Goal: Information Seeking & Learning: Learn about a topic

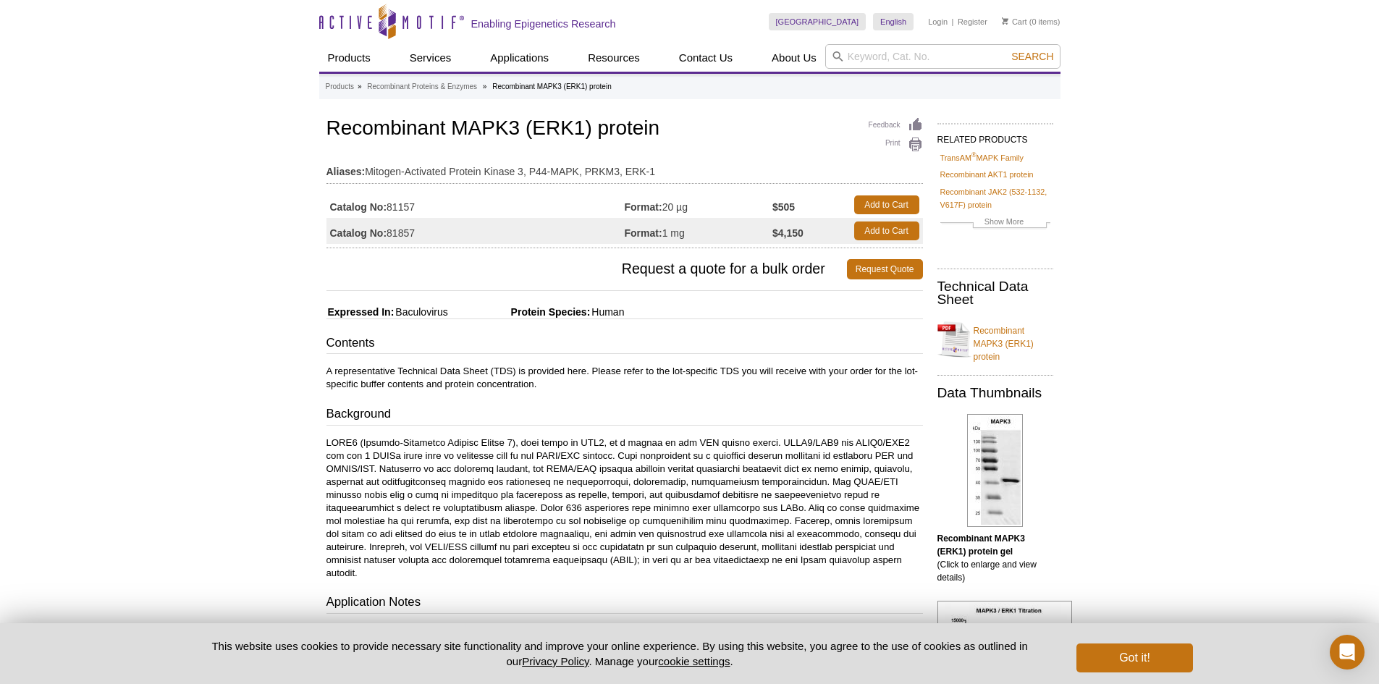
click at [236, 276] on div "Active Motif Logo Enabling Epigenetics Research 0 Search Skip to content Active…" at bounding box center [689, 665] width 1379 height 1330
click at [215, 379] on div "Active Motif Logo Enabling Epigenetics Research 0 Search Skip to content Active…" at bounding box center [689, 665] width 1379 height 1330
drag, startPoint x: 258, startPoint y: 273, endPoint x: 277, endPoint y: 387, distance: 115.2
click at [258, 276] on div "Active Motif Logo Enabling Epigenetics Research 0 Search Skip to content Active…" at bounding box center [689, 665] width 1379 height 1330
click at [277, 384] on div "Active Motif Logo Enabling Epigenetics Research 0 Search Skip to content Active…" at bounding box center [689, 665] width 1379 height 1330
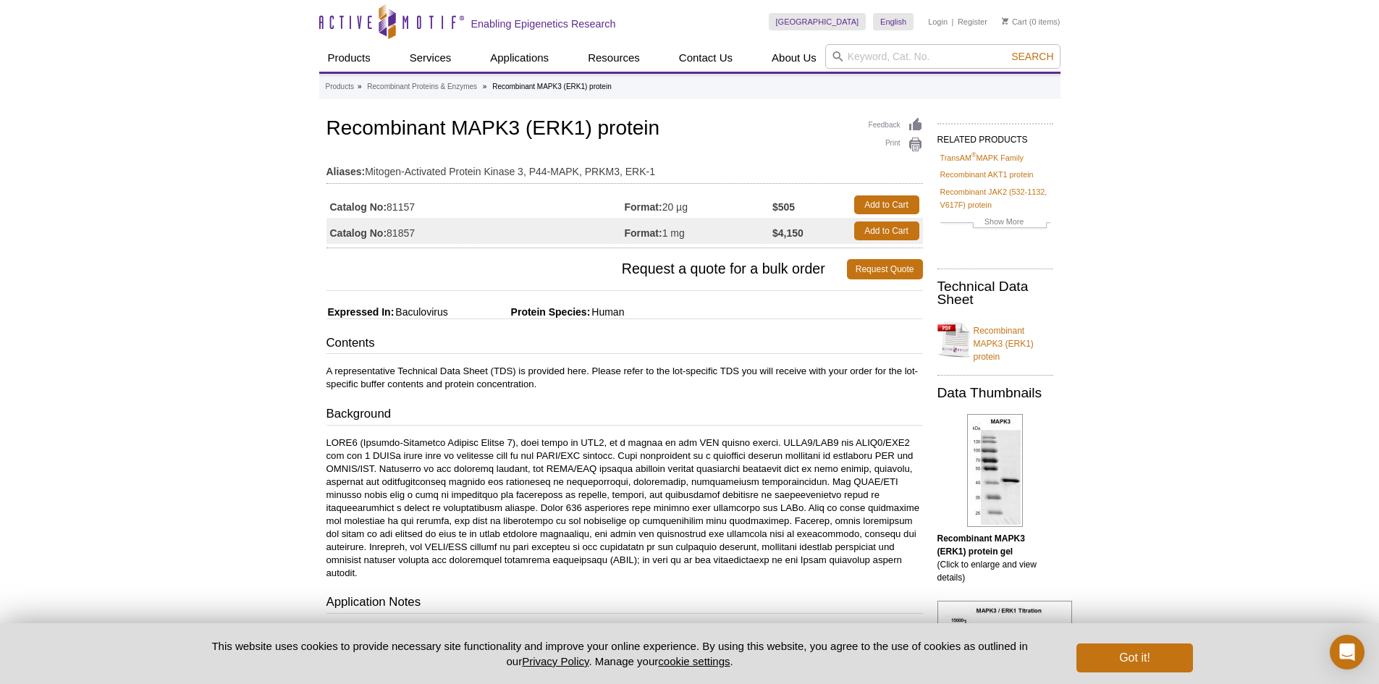
drag, startPoint x: 182, startPoint y: 270, endPoint x: 180, endPoint y: 356, distance: 86.2
click at [182, 277] on div "Active Motif Logo Enabling Epigenetics Research 0 Search Skip to content Active…" at bounding box center [689, 665] width 1379 height 1330
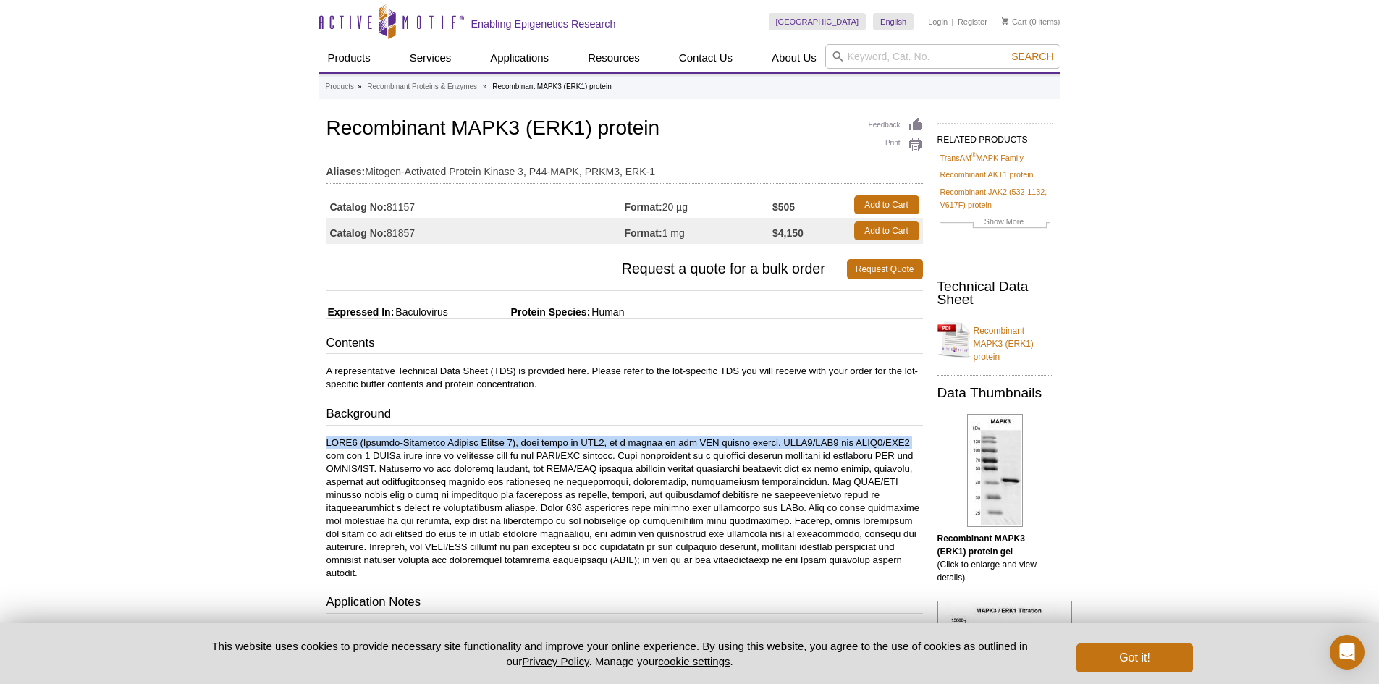
drag, startPoint x: 180, startPoint y: 449, endPoint x: 193, endPoint y: 369, distance: 81.4
click at [175, 439] on div "Active Motif Logo Enabling Epigenetics Research 0 Search Skip to content Active…" at bounding box center [689, 665] width 1379 height 1330
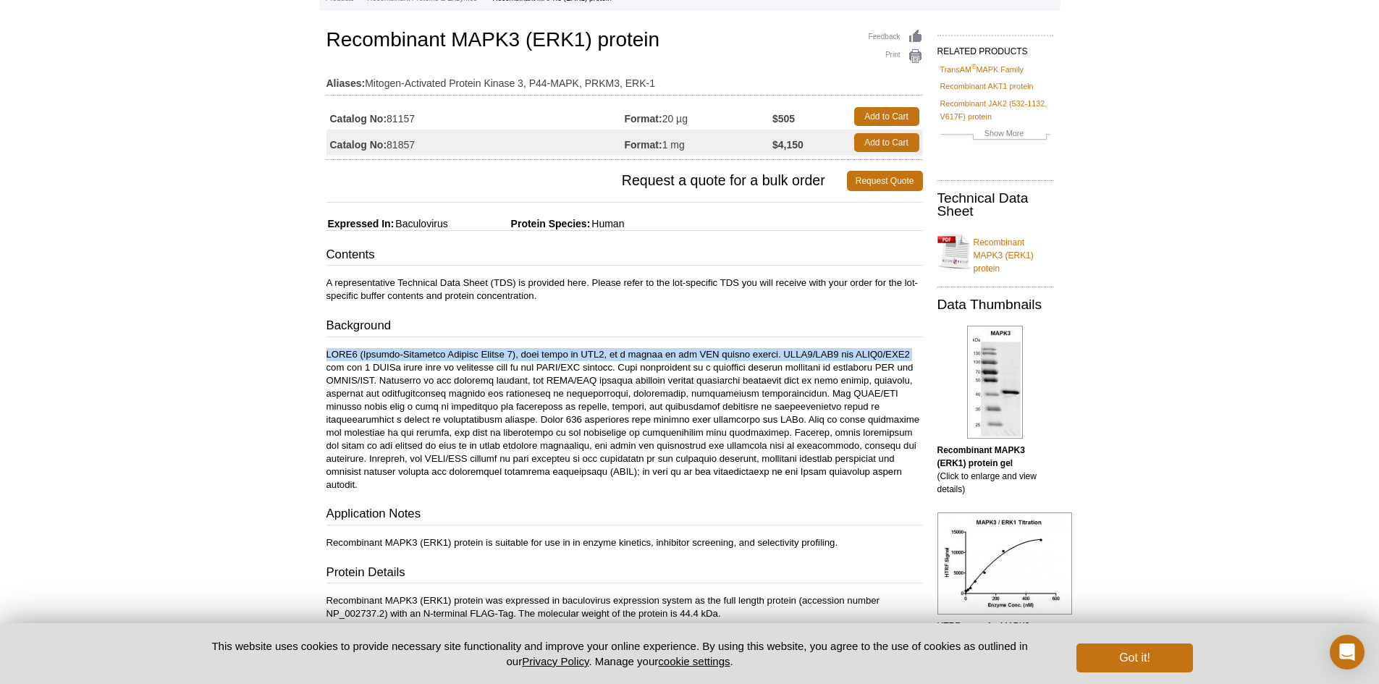
scroll to position [217, 0]
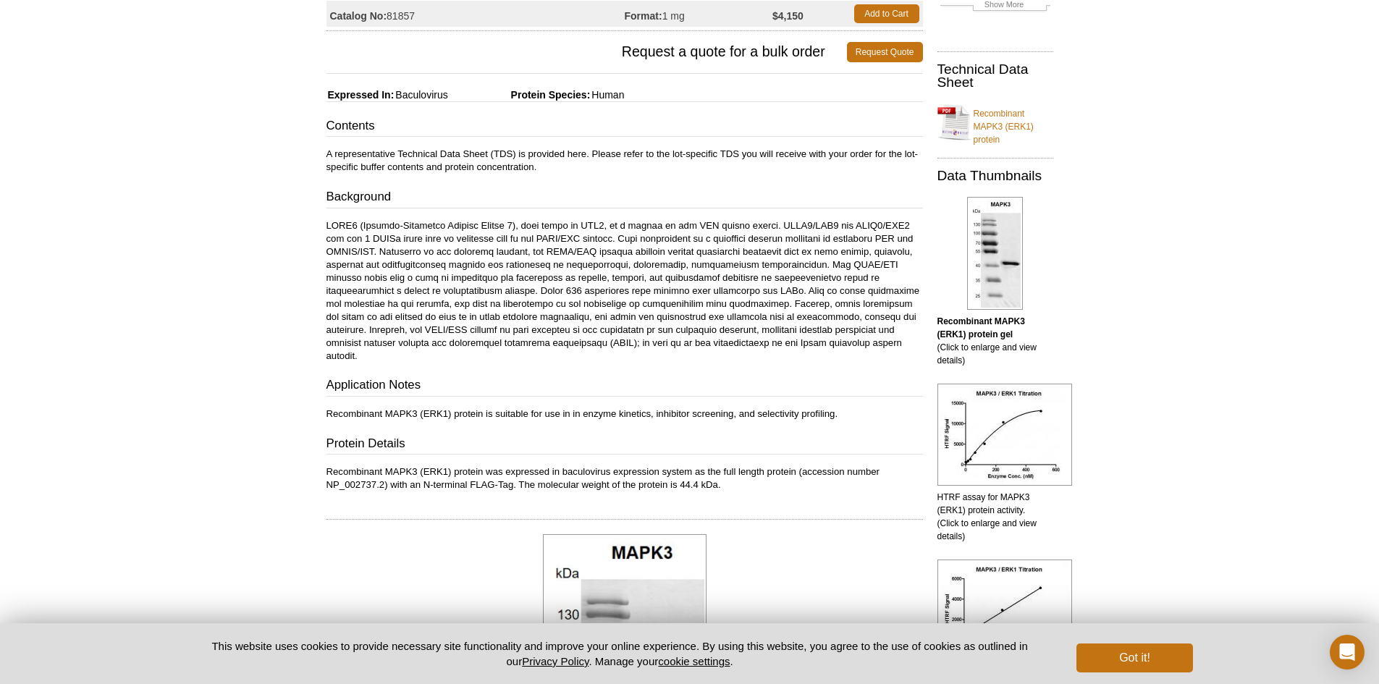
click at [450, 265] on p at bounding box center [624, 290] width 596 height 143
click at [495, 262] on p at bounding box center [624, 290] width 596 height 143
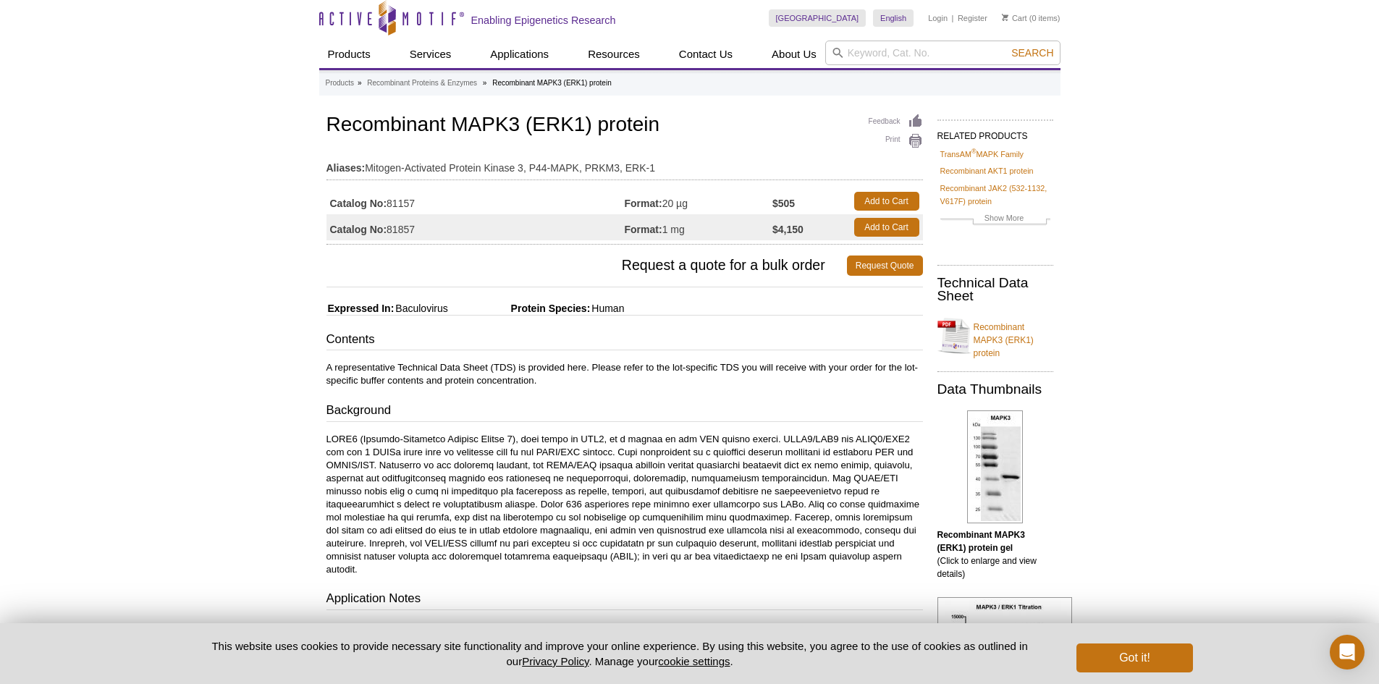
scroll to position [0, 0]
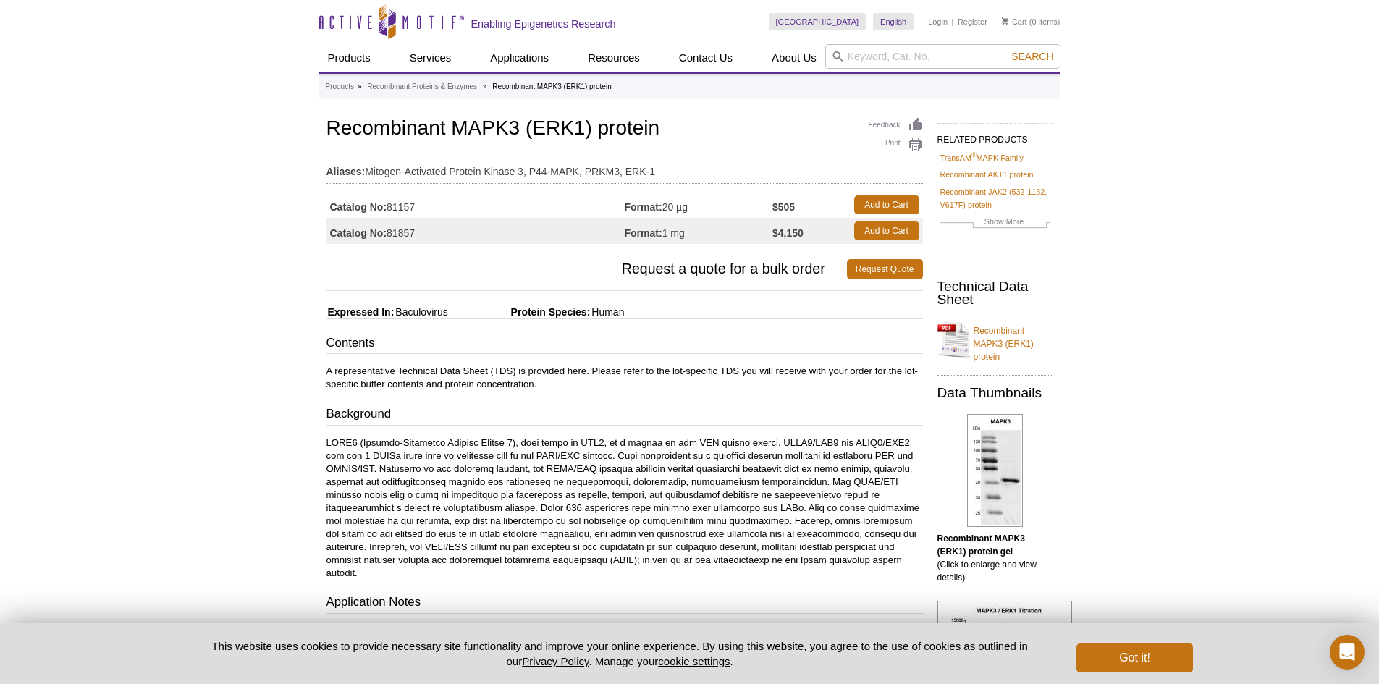
drag, startPoint x: 230, startPoint y: 322, endPoint x: 225, endPoint y: 395, distance: 73.3
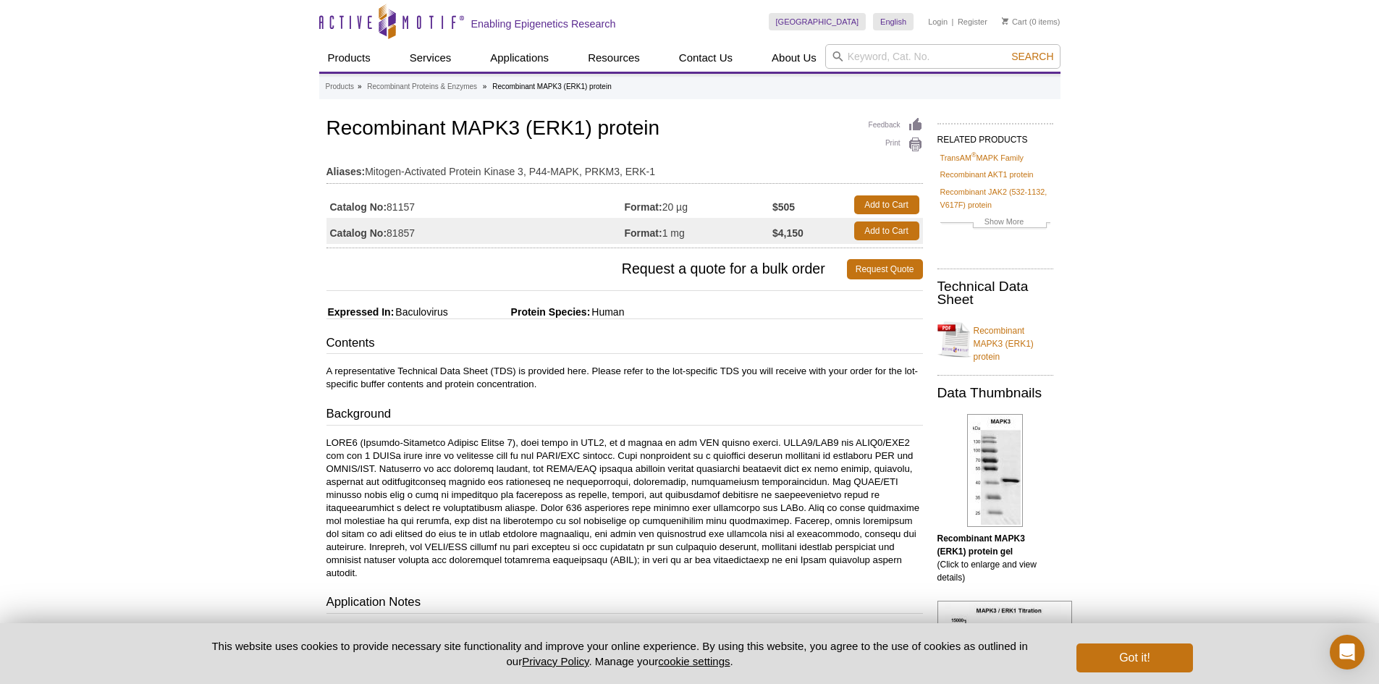
drag, startPoint x: 216, startPoint y: 422, endPoint x: 303, endPoint y: 308, distance: 143.2
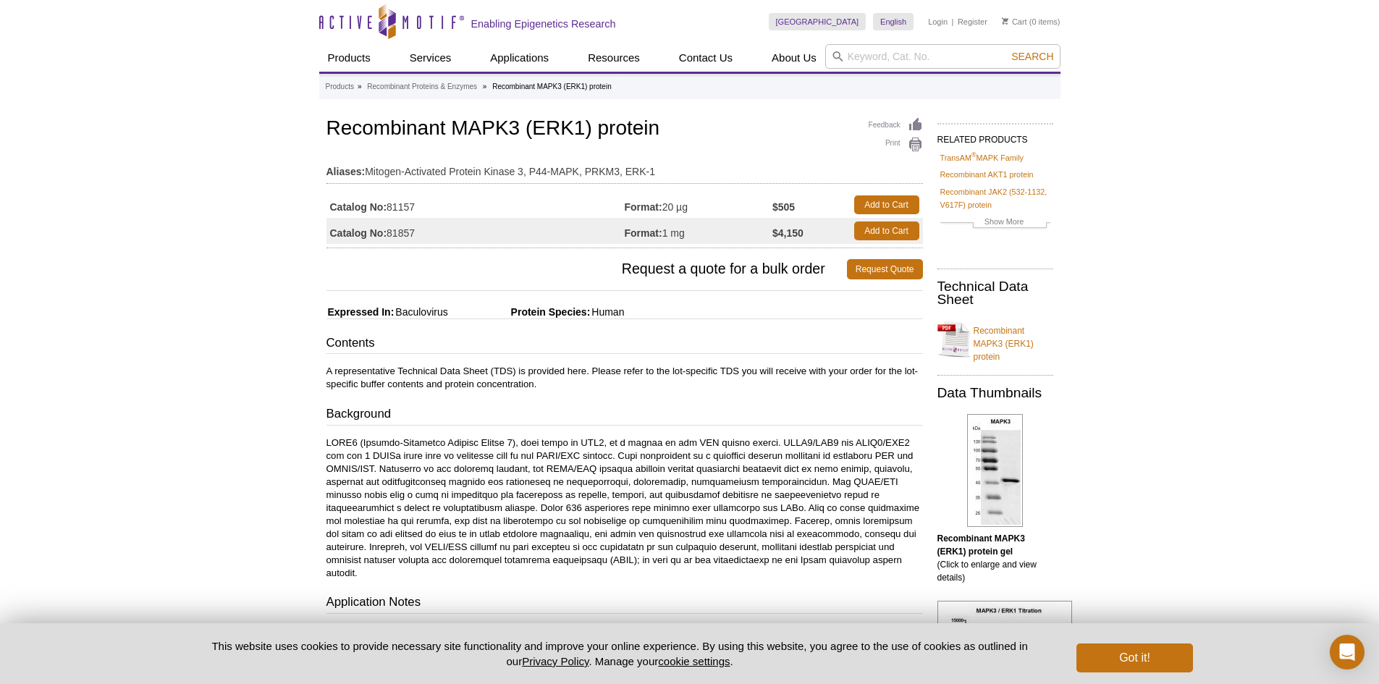
drag, startPoint x: 1236, startPoint y: 430, endPoint x: 1242, endPoint y: 446, distance: 17.2
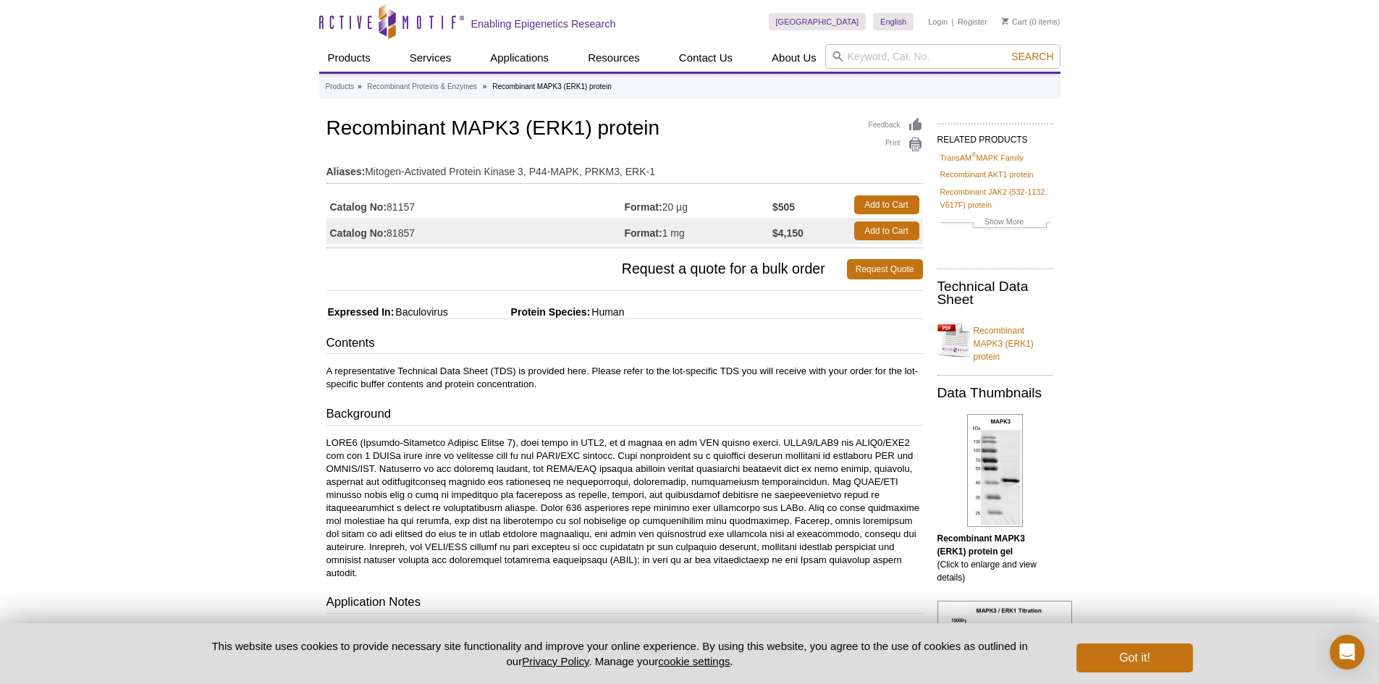
drag, startPoint x: 1260, startPoint y: 439, endPoint x: 1288, endPoint y: 53, distance: 386.8
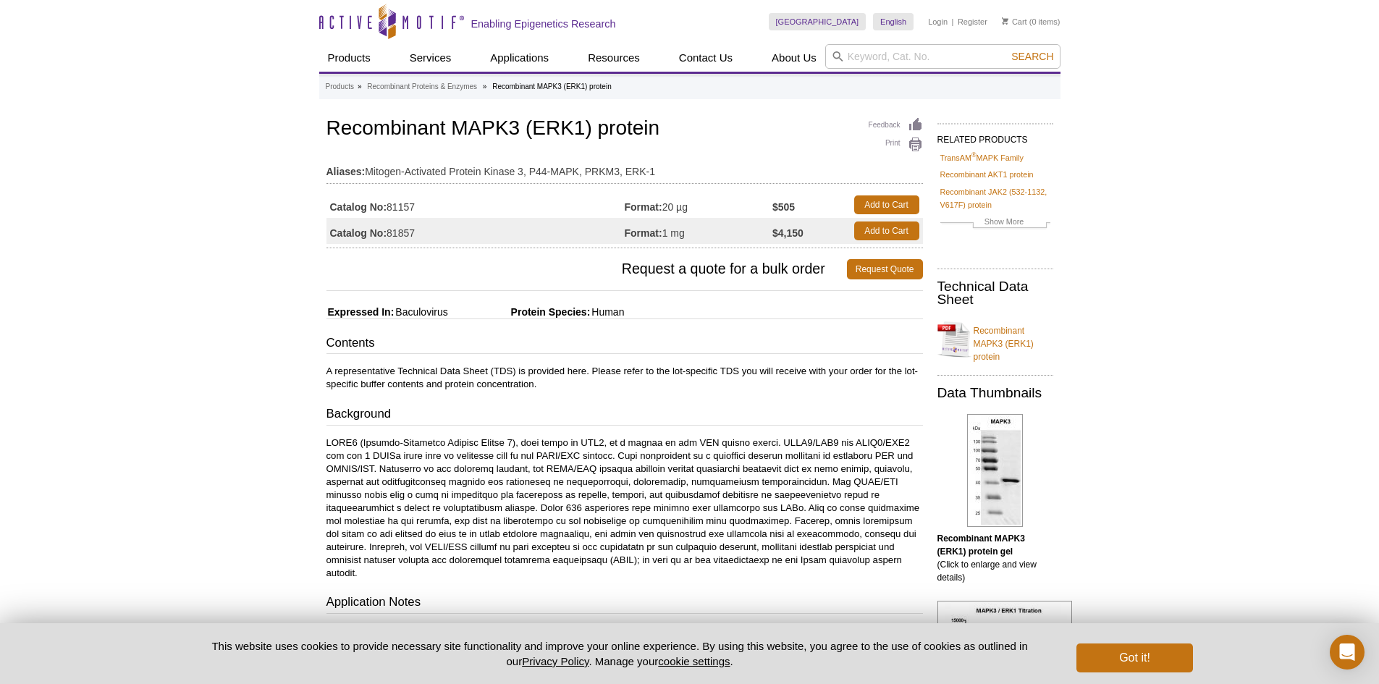
drag, startPoint x: 285, startPoint y: 321, endPoint x: 292, endPoint y: 344, distance: 24.3
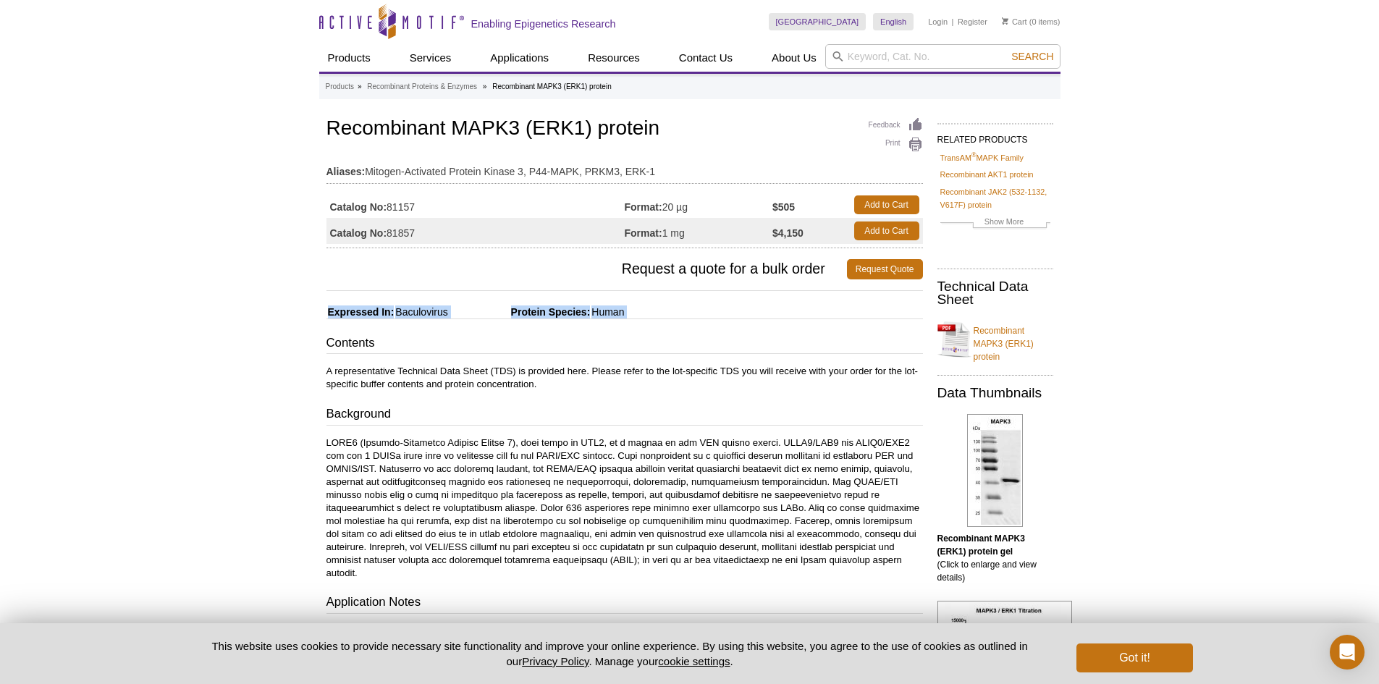
drag, startPoint x: 294, startPoint y: 373, endPoint x: 290, endPoint y: 403, distance: 30.0
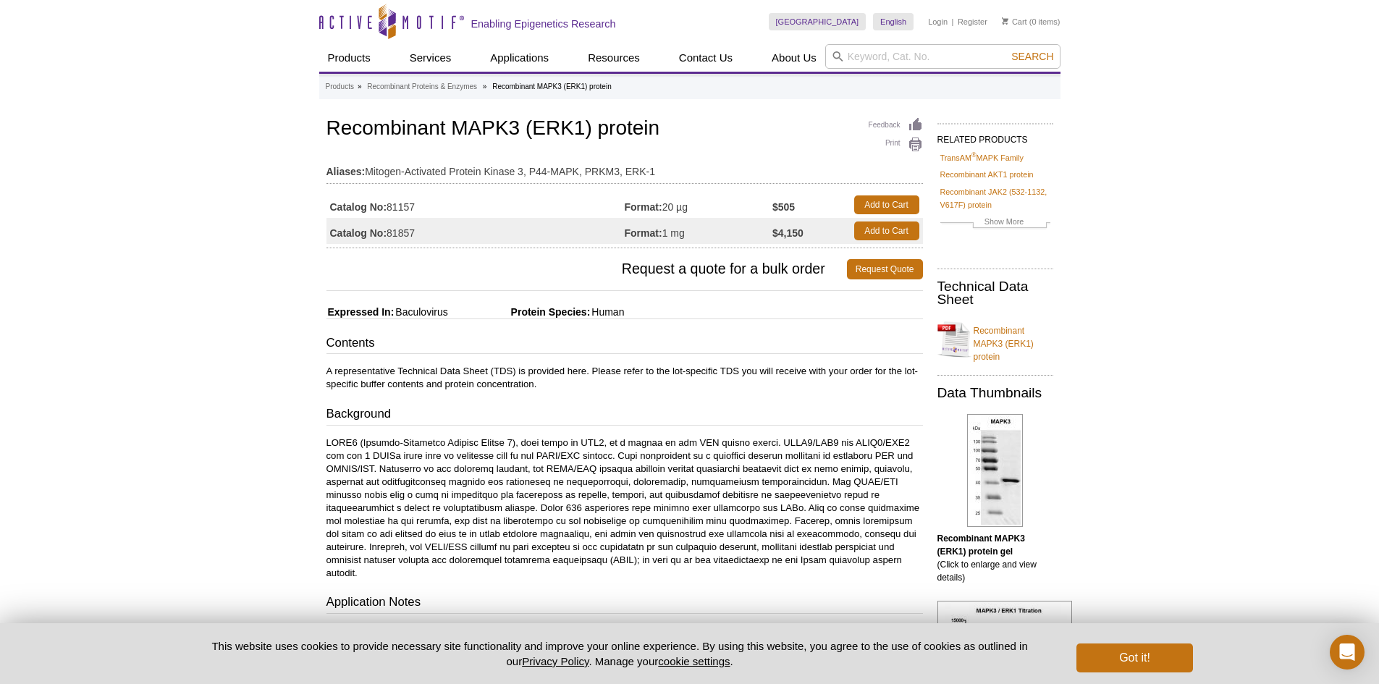
drag, startPoint x: 287, startPoint y: 526, endPoint x: 395, endPoint y: 216, distance: 328.3
click at [999, 335] on link "Recombinant MAPK3 (ERK1) protein" at bounding box center [995, 340] width 116 height 48
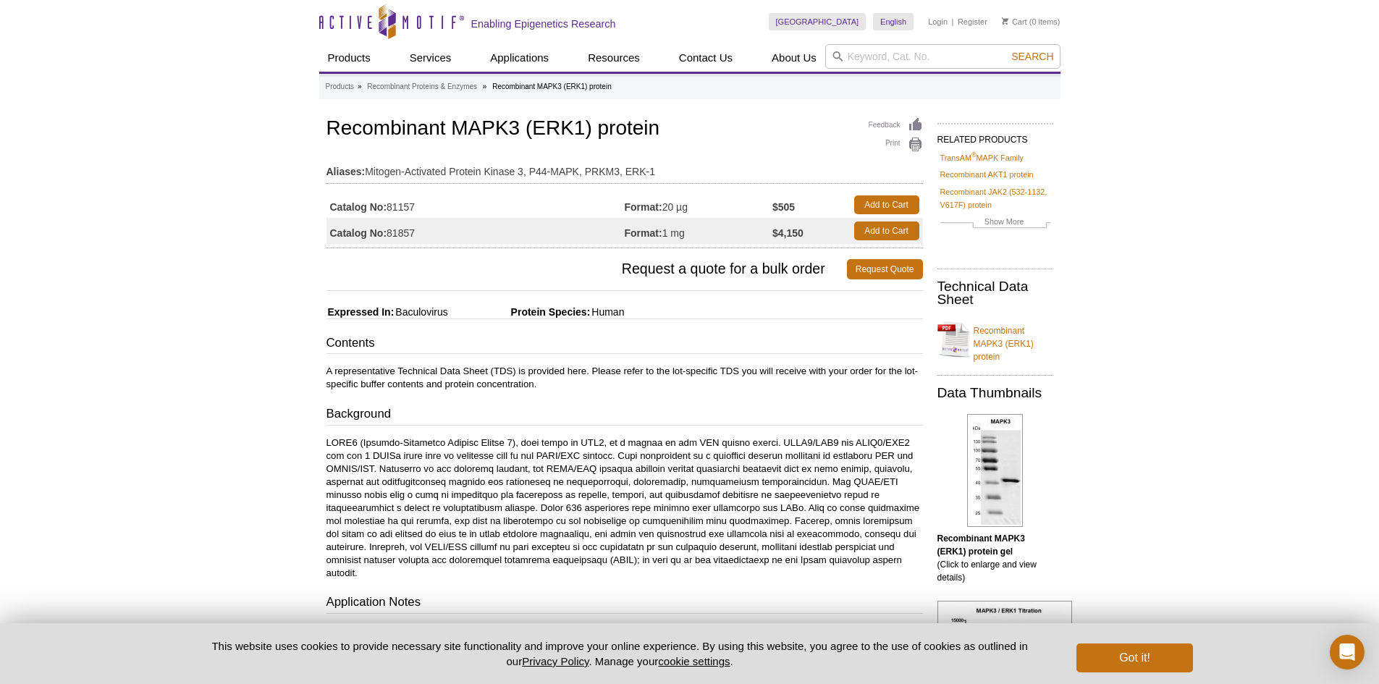
drag, startPoint x: 190, startPoint y: 531, endPoint x: 217, endPoint y: 483, distance: 55.4
